Goal: Navigation & Orientation: Find specific page/section

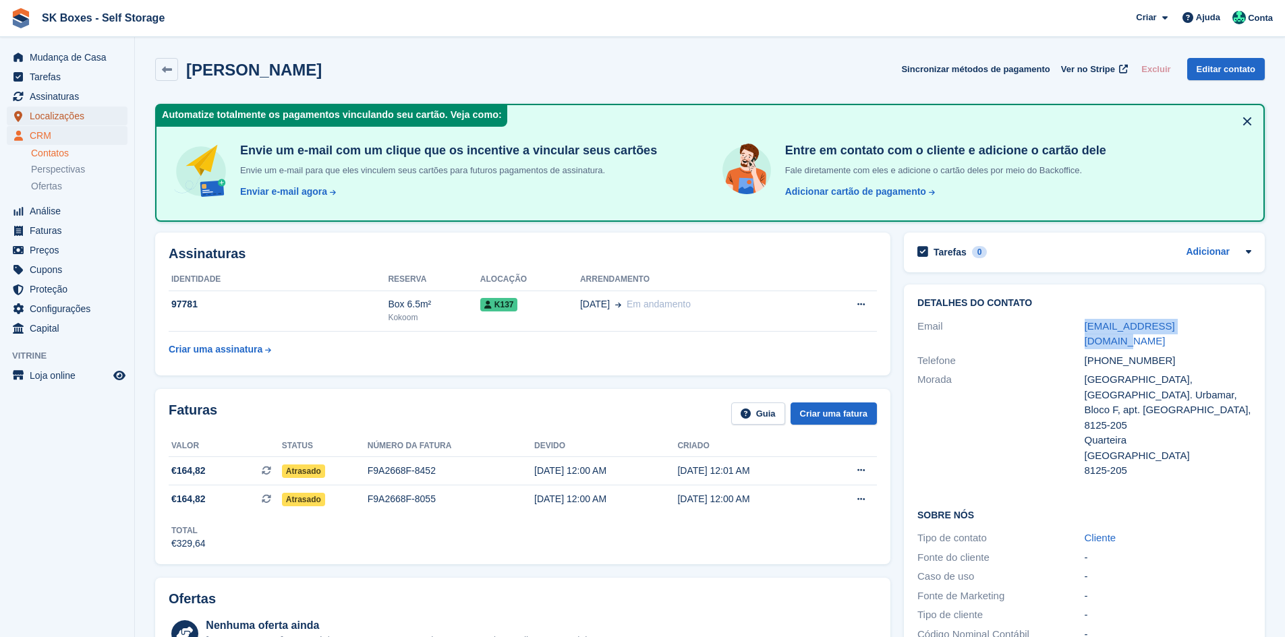
click at [59, 111] on span "Localizações" at bounding box center [70, 116] width 81 height 19
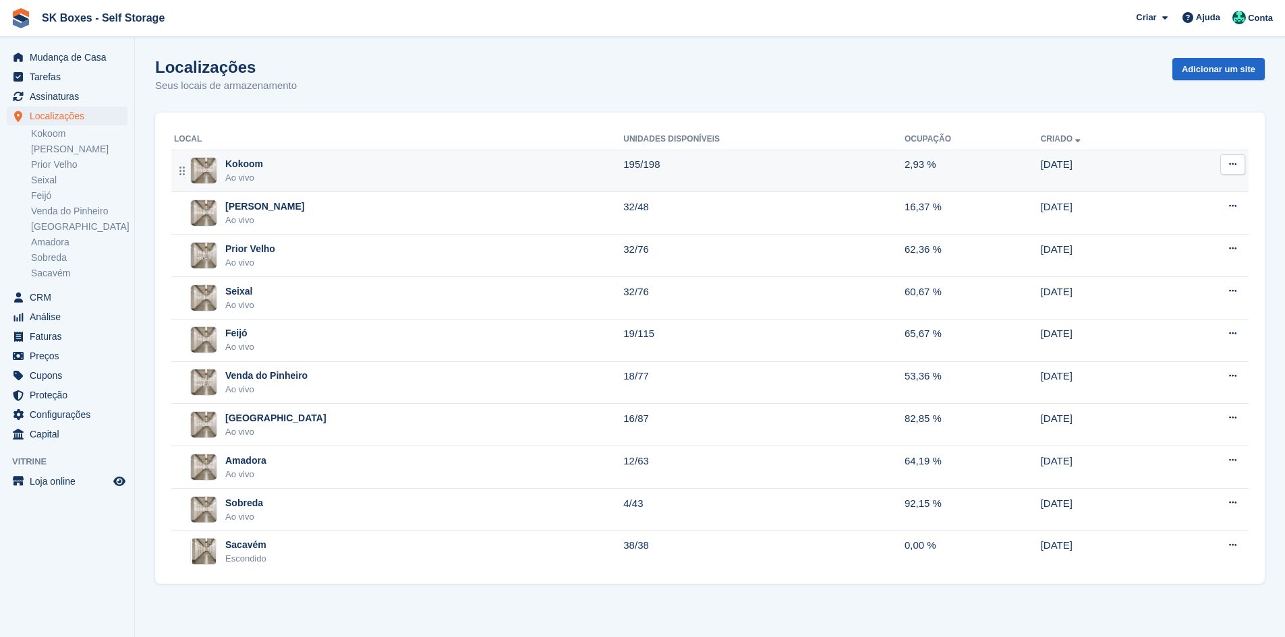
click at [262, 169] on div "Kokoom Ao vivo" at bounding box center [398, 171] width 449 height 28
